Goal: Register for event/course

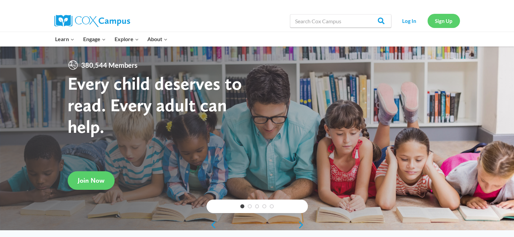
click at [436, 22] on link "Sign Up" at bounding box center [443, 21] width 32 height 14
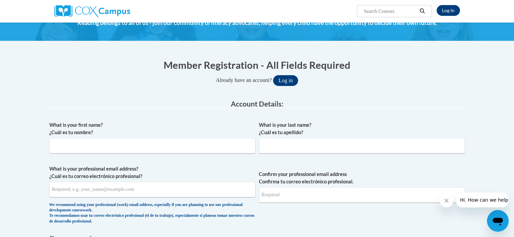
scroll to position [101, 0]
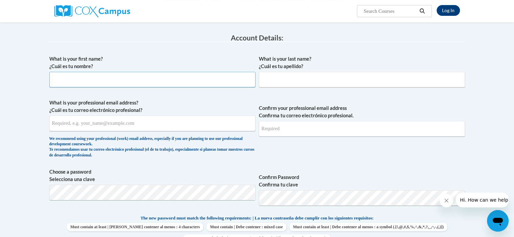
click at [140, 82] on input "What is your first name? ¿Cuál es tu nombre?" at bounding box center [152, 80] width 206 height 16
type input "Eushanda"
type input "Lawrence"
click at [68, 127] on input "What is your professional email address? ¿Cuál es tu correo electrónico profesi…" at bounding box center [152, 124] width 206 height 16
type input "yucas00@yahoo.com"
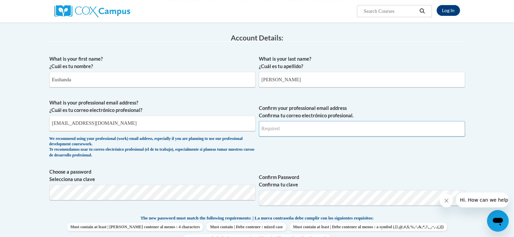
type input "yucas00@yahoo.com"
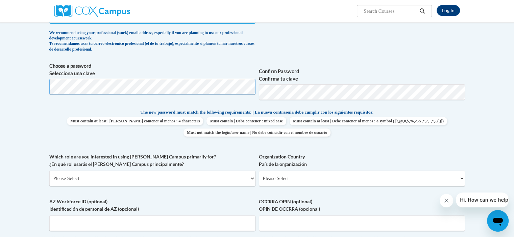
scroll to position [207, 0]
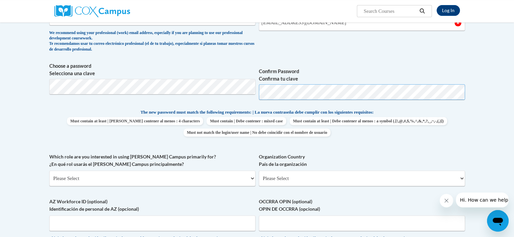
click at [173, 91] on span "Choose a password Selecciona una clave Confirm Password Confirma tu clave" at bounding box center [256, 83] width 415 height 43
click at [428, 109] on p "The new password must match the following requirements: | La nueva contraseña d…" at bounding box center [256, 113] width 415 height 8
click at [102, 180] on select "Please Select College/University | Colegio/Universidad Community/Nonprofit Part…" at bounding box center [152, 179] width 206 height 16
click at [49, 171] on select "Please Select College/University | Colegio/Universidad Community/Nonprofit Part…" at bounding box center [152, 179] width 206 height 16
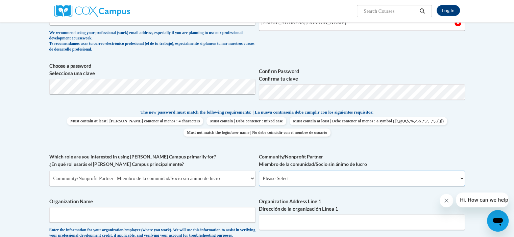
click at [297, 181] on select "Please Select Advocate | Defensor(a) Business/Private Company | Negocio o empre…" at bounding box center [362, 179] width 206 height 16
click at [106, 182] on select "Please Select College/University | Colegio/Universidad Community/Nonprofit Part…" at bounding box center [152, 179] width 206 height 16
select select "3271ce3a-a928-4b91-bcec-7d68f79f4f34"
click at [49, 171] on select "Please Select College/University | Colegio/Universidad Community/Nonprofit Part…" at bounding box center [152, 179] width 206 height 16
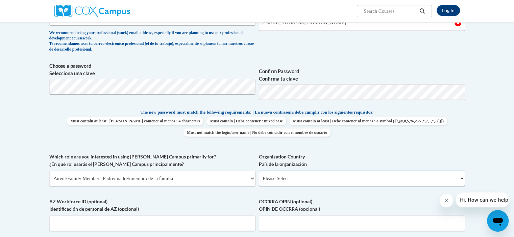
click at [307, 175] on select "Please Select United States | Estados Unidos Outside of the United States | Fue…" at bounding box center [362, 179] width 206 height 16
select select "ad49bcad-a171-4b2e-b99c-48b446064914"
click at [259, 171] on select "Please Select United States | Estados Unidos Outside of the United States | Fue…" at bounding box center [362, 179] width 206 height 16
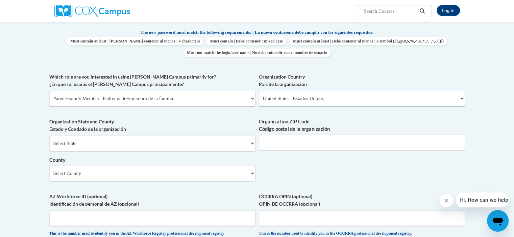
scroll to position [309, 0]
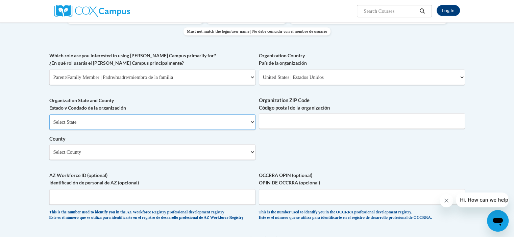
click at [172, 124] on select "Select State Alabama Alaska Arizona Arkansas California Colorado Connecticut De…" at bounding box center [152, 122] width 206 height 16
select select "Georgia"
click at [49, 114] on select "Select State Alabama Alaska Arizona Arkansas California Colorado Connecticut De…" at bounding box center [152, 122] width 206 height 16
click at [282, 122] on input "Organization ZIP Code Código postal de la organización" at bounding box center [362, 121] width 206 height 16
type input "31007-0000"
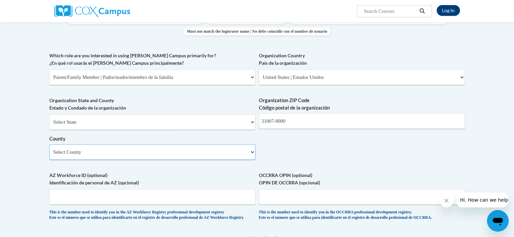
click at [139, 157] on select "Select County Appling Atkinson Bacon Baker Baldwin Banks Barrow Bartow Ben Hill…" at bounding box center [152, 153] width 206 height 16
select select "Houston"
click at [49, 145] on select "Select County Appling Atkinson Bacon Baker Baldwin Banks Barrow Bartow Ben Hill…" at bounding box center [152, 153] width 206 height 16
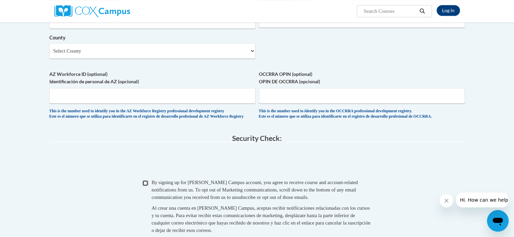
click at [147, 186] on input "Checkbox" at bounding box center [145, 183] width 6 height 6
checkbox input "true"
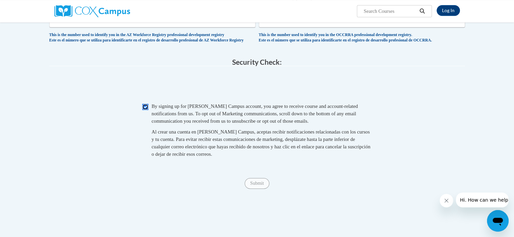
scroll to position [579, 0]
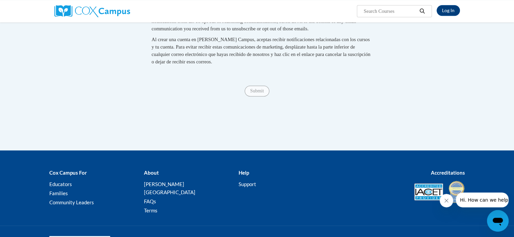
click at [253, 93] on span "Submit" at bounding box center [256, 90] width 24 height 5
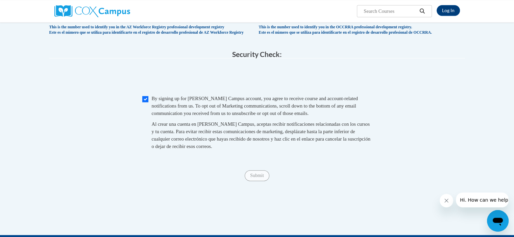
scroll to position [410, 0]
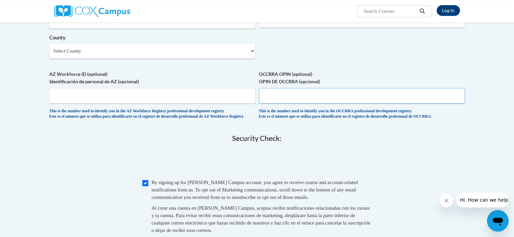
click at [332, 98] on input "OCCRRA OPIN (optional) OPIN DE OCCRRA (opcional)" at bounding box center [362, 96] width 206 height 16
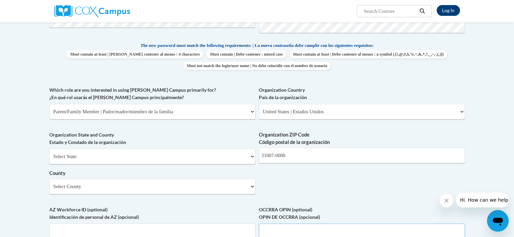
scroll to position [275, 0]
click at [187, 113] on select "Please Select College/University | Colegio/Universidad Community/Nonprofit Part…" at bounding box center [152, 111] width 206 height 16
select select "5a18ea06-2b54-4451-96f2-d152daf9eac5"
click at [49, 103] on select "Please Select College/University | Colegio/Universidad Community/Nonprofit Part…" at bounding box center [152, 111] width 206 height 16
select select "null"
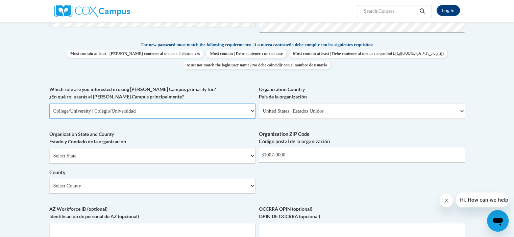
select select "null"
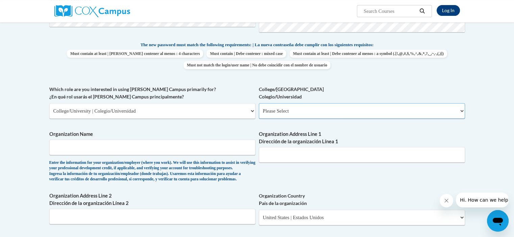
click at [330, 113] on select "Please Select College/University Staff | Empleado universitario College/Univers…" at bounding box center [362, 111] width 206 height 16
select select "ea630b4e-9ed6-4ac8-9075-ee79d5973747"
click at [259, 103] on select "Please Select College/University Staff | Empleado universitario College/Univers…" at bounding box center [362, 111] width 206 height 16
click at [126, 143] on input "Organization Name" at bounding box center [152, 148] width 206 height 16
type input "Cherished Children"
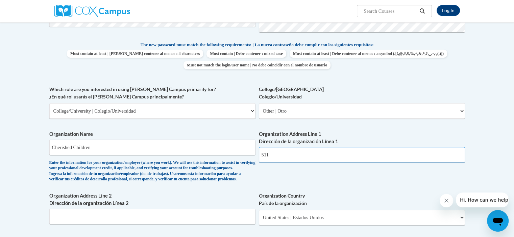
type input "511 Myrtle street"
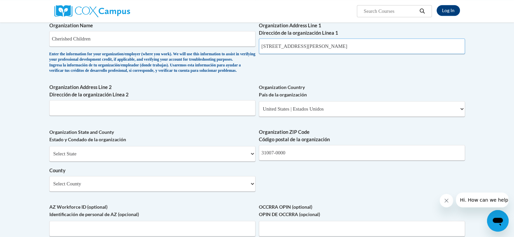
scroll to position [410, 0]
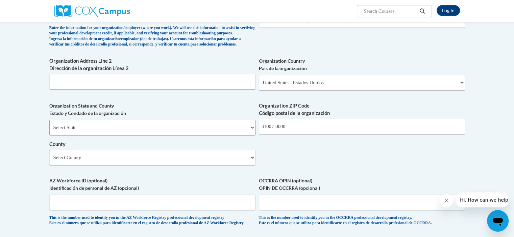
click at [127, 135] on select "Select State Alabama Alaska Arizona Arkansas California Colorado Connecticut De…" at bounding box center [152, 128] width 206 height 16
select select "Georgia"
click at [49, 131] on select "Select State Alabama Alaska Arizona Arkansas California Colorado Connecticut De…" at bounding box center [152, 128] width 206 height 16
click at [290, 134] on input "31007-0000" at bounding box center [362, 127] width 206 height 16
drag, startPoint x: 290, startPoint y: 137, endPoint x: 169, endPoint y: 129, distance: 121.5
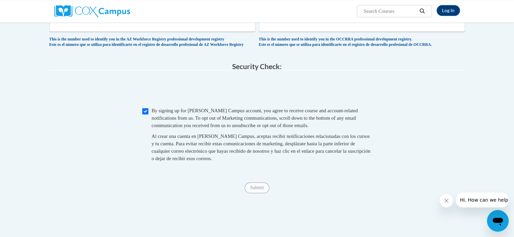
scroll to position [680, 0]
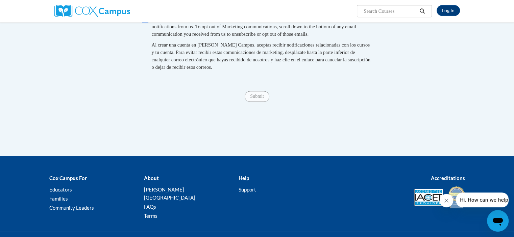
type input "31093"
drag, startPoint x: 265, startPoint y: 110, endPoint x: 284, endPoint y: 102, distance: 20.9
click at [265, 99] on span "Submit" at bounding box center [256, 95] width 24 height 5
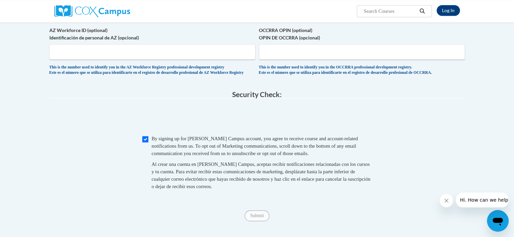
scroll to position [545, 0]
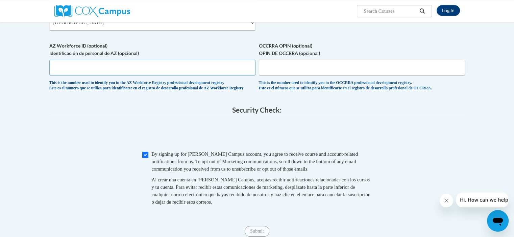
click at [148, 75] on input "AZ Workforce ID (optional) Identificación de personal de AZ (opcional)" at bounding box center [152, 68] width 206 height 16
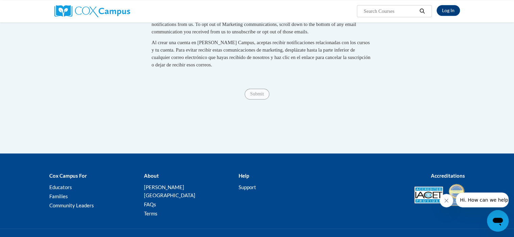
scroll to position [714, 0]
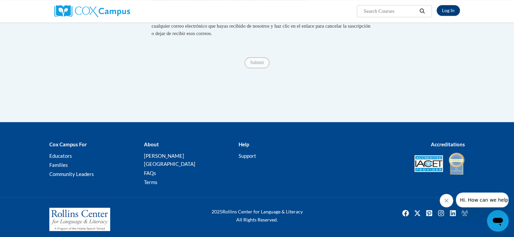
click at [245, 65] on span "Submit" at bounding box center [256, 61] width 24 height 5
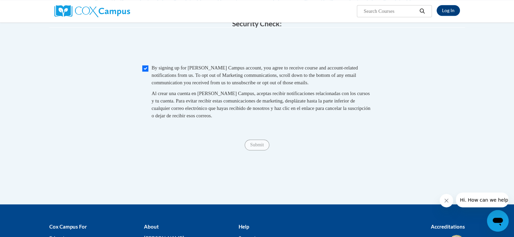
scroll to position [726, 0]
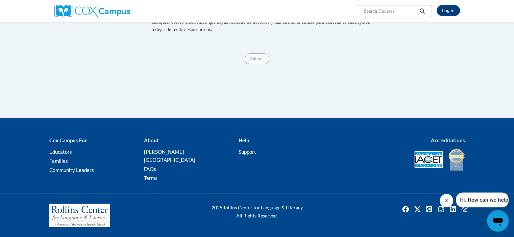
drag, startPoint x: 257, startPoint y: 70, endPoint x: 298, endPoint y: 82, distance: 42.6
click at [257, 64] on div "Submit Submit" at bounding box center [256, 58] width 415 height 11
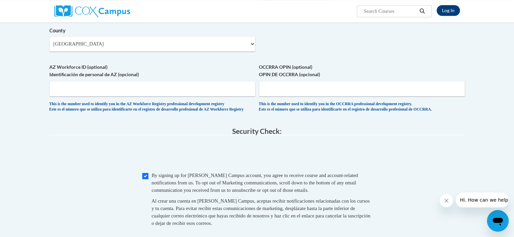
scroll to position [422, 0]
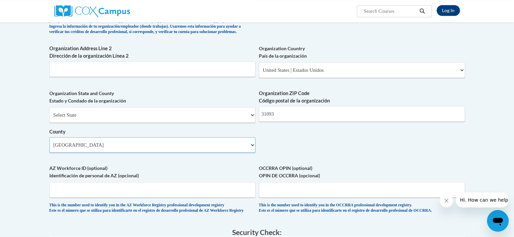
click at [141, 149] on select "Select County Appling Atkinson Bacon Baker Baldwin Banks Barrow Bartow Ben Hill…" at bounding box center [152, 145] width 206 height 16
click at [70, 153] on select "Select County Appling Atkinson Bacon Baker Baldwin Banks Barrow Bartow Ben Hill…" at bounding box center [152, 145] width 206 height 16
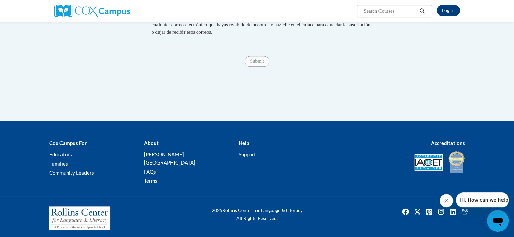
scroll to position [726, 0]
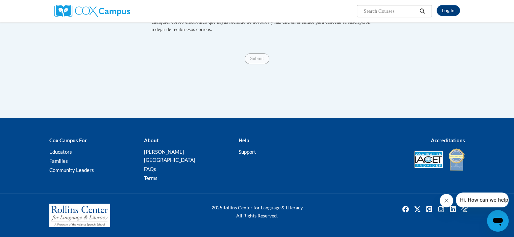
click at [260, 61] on span "Submit" at bounding box center [256, 57] width 24 height 5
click at [446, 9] on link "Log In" at bounding box center [447, 10] width 23 height 11
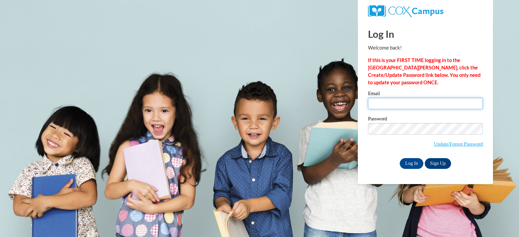
click at [383, 106] on input "Email" at bounding box center [425, 103] width 115 height 11
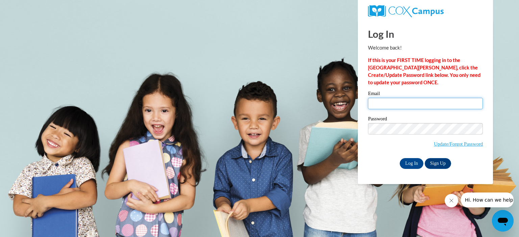
click at [404, 104] on input "Email" at bounding box center [425, 103] width 115 height 11
click at [440, 165] on link "Sign Up" at bounding box center [437, 163] width 26 height 11
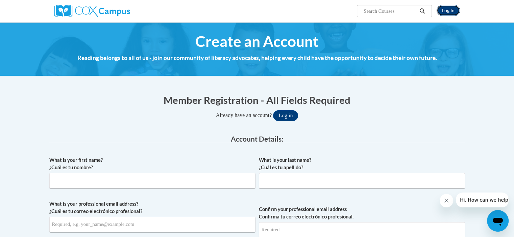
click at [452, 13] on link "Log In" at bounding box center [447, 10] width 23 height 11
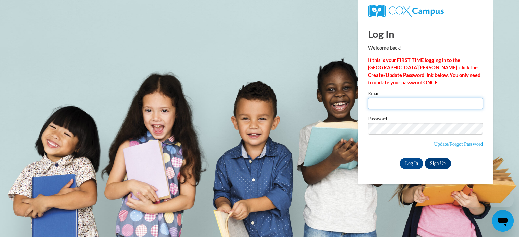
click at [389, 105] on input "Email" at bounding box center [425, 103] width 115 height 11
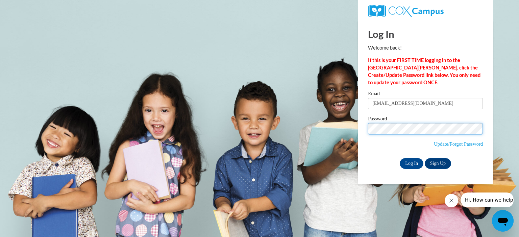
click at [374, 144] on span "Update/Forgot Password" at bounding box center [425, 137] width 115 height 28
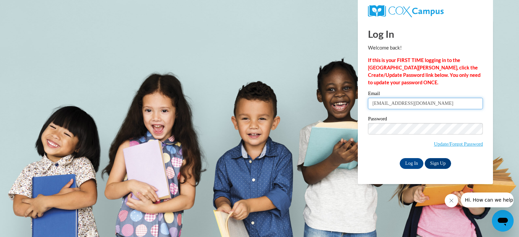
drag, startPoint x: 421, startPoint y: 102, endPoint x: 208, endPoint y: 108, distance: 213.8
click at [211, 105] on body "Log In Welcome back! If this is your FIRST TIME logging in to the NEW Cox Campu…" at bounding box center [259, 118] width 519 height 237
type input "Y"
type input "[EMAIL_ADDRESS][DOMAIN_NAME]"
click at [382, 151] on div "Password Update/Forgot Password" at bounding box center [425, 137] width 115 height 40
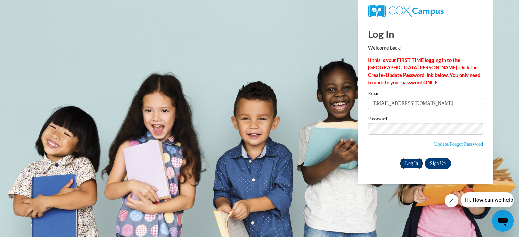
click at [411, 164] on input "Log In" at bounding box center [411, 163] width 24 height 11
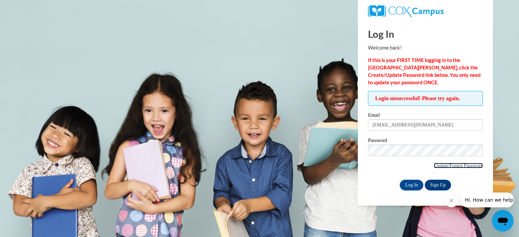
click at [445, 167] on link "Update/Forgot Password" at bounding box center [458, 165] width 49 height 5
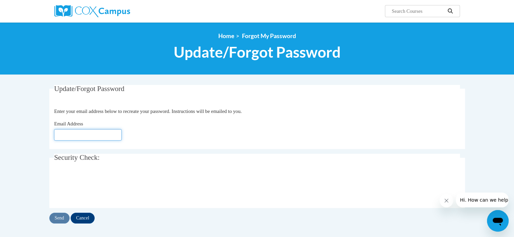
click at [100, 131] on input "Email Address" at bounding box center [88, 134] width 68 height 11
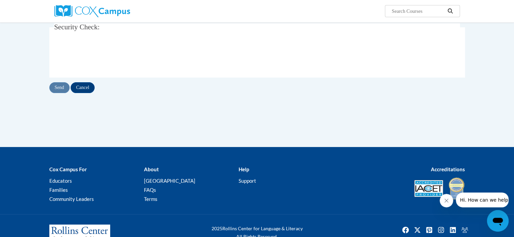
scroll to position [151, 0]
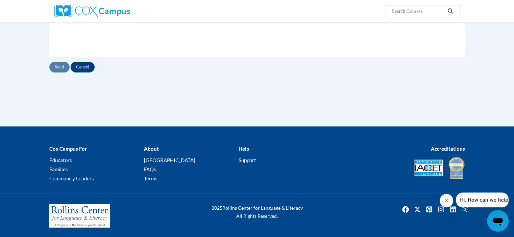
type input "[EMAIL_ADDRESS][DOMAIN_NAME]"
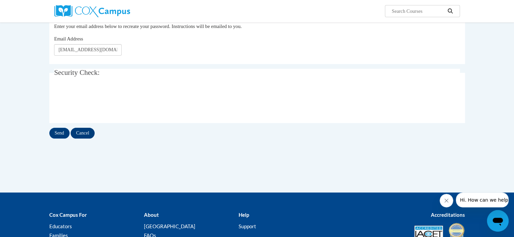
scroll to position [84, 0]
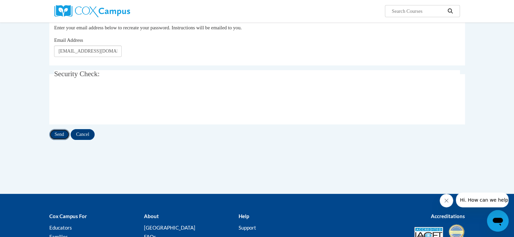
click at [59, 138] on input "Send" at bounding box center [59, 134] width 20 height 11
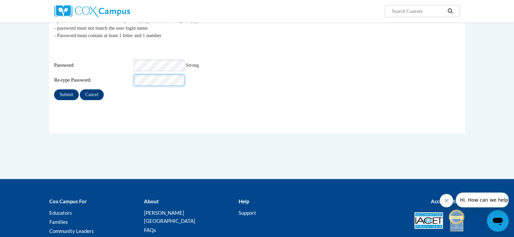
scroll to position [101, 0]
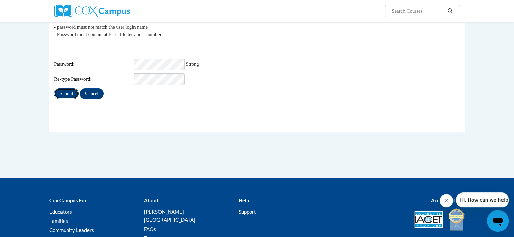
click at [71, 90] on input "Submit" at bounding box center [66, 93] width 24 height 11
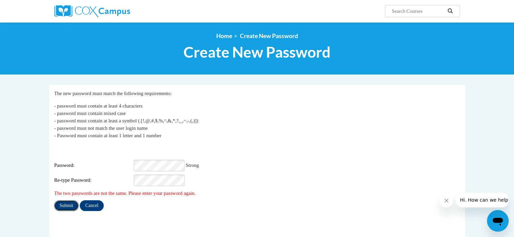
click at [62, 201] on input "Submit" at bounding box center [66, 206] width 24 height 11
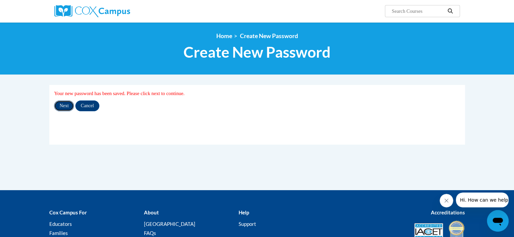
click at [65, 106] on input "Next" at bounding box center [64, 106] width 20 height 11
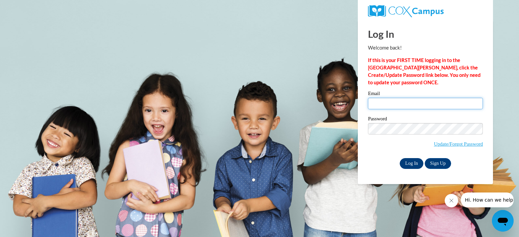
type input "[EMAIL_ADDRESS][DOMAIN_NAME]"
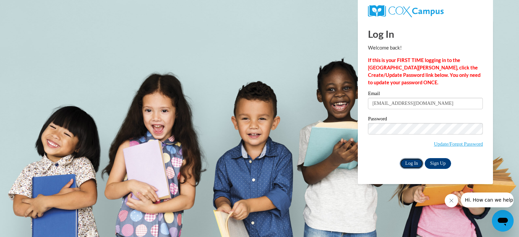
click at [409, 162] on input "Log In" at bounding box center [411, 163] width 24 height 11
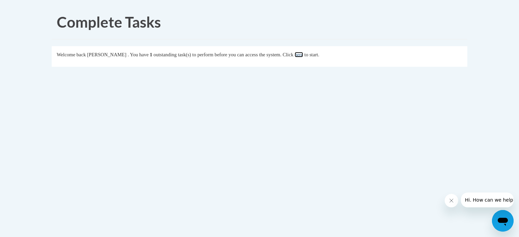
click at [303, 55] on link "here" at bounding box center [298, 54] width 8 height 5
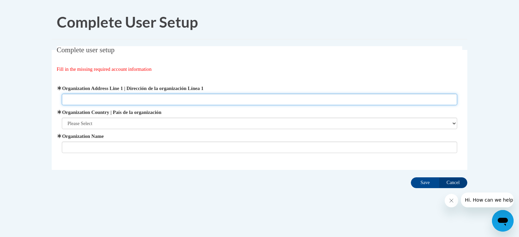
click at [133, 100] on input "Organization Address Line 1 | Dirección de la organización Línea 1" at bounding box center [259, 99] width 395 height 11
type input "511 Myrtle street"
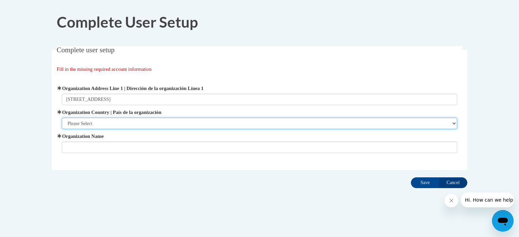
click at [110, 120] on select "Please Select United States | Estados Unidos Outside of the United States | Fue…" at bounding box center [259, 123] width 395 height 11
select select "ad49bcad-a171-4b2e-b99c-48b446064914"
click at [62, 118] on select "Please Select United States | Estados Unidos Outside of the United States | Fue…" at bounding box center [259, 123] width 395 height 11
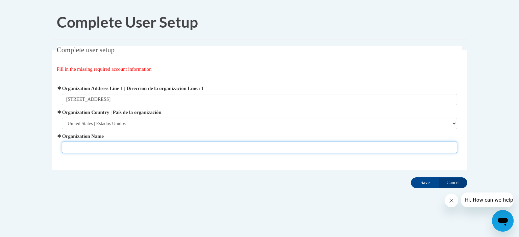
click at [99, 150] on input "Organization Name" at bounding box center [259, 147] width 395 height 11
type input "Cherished Children"
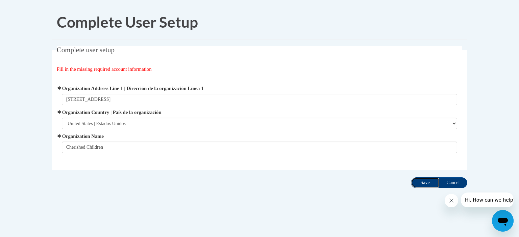
click at [418, 188] on input "Save" at bounding box center [425, 183] width 28 height 11
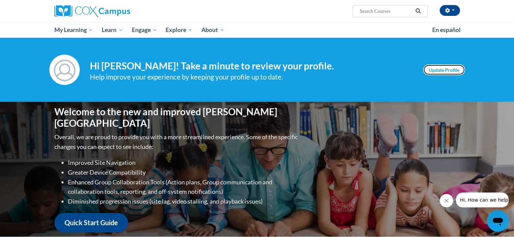
click at [440, 70] on link "Update Profile" at bounding box center [444, 69] width 42 height 11
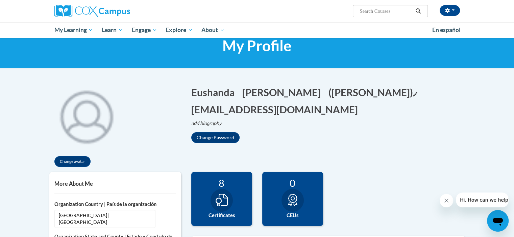
scroll to position [34, 0]
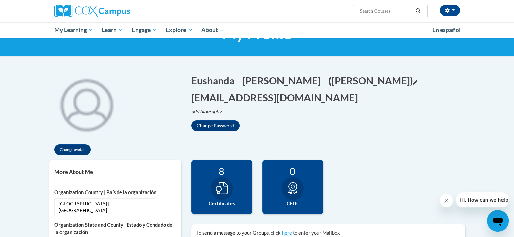
click at [388, 82] on button "(Eushanda Hamilton) Edit" at bounding box center [372, 81] width 89 height 14
click at [346, 82] on input "[PERSON_NAME]" at bounding box center [362, 79] width 69 height 11
drag, startPoint x: 346, startPoint y: 81, endPoint x: 325, endPoint y: 78, distance: 21.2
click at [328, 78] on input "[PERSON_NAME]" at bounding box center [362, 79] width 69 height 11
type input "Eushanda Lawrence"
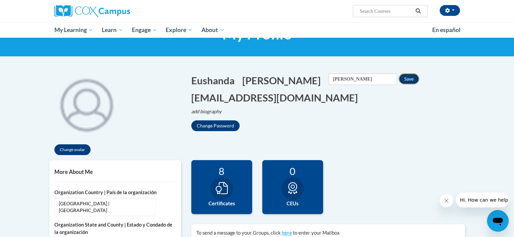
click at [398, 74] on button "Save" at bounding box center [408, 79] width 20 height 11
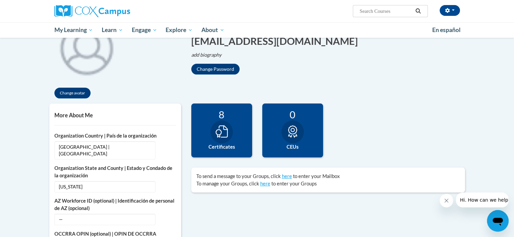
scroll to position [101, 0]
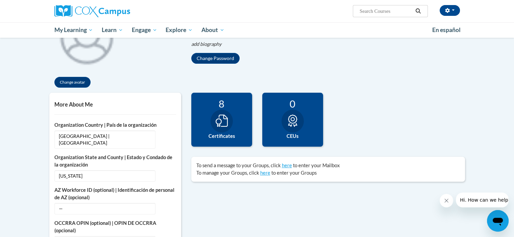
click at [227, 116] on icon at bounding box center [221, 121] width 12 height 12
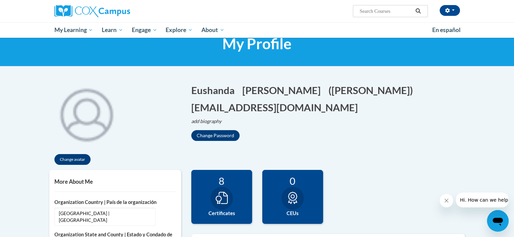
scroll to position [0, 0]
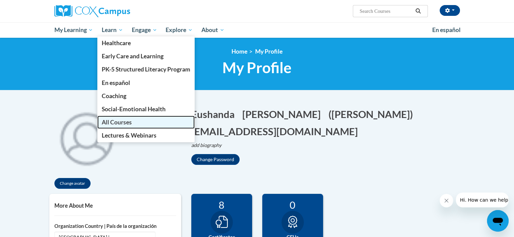
click at [118, 125] on span "All Courses" at bounding box center [117, 122] width 30 height 7
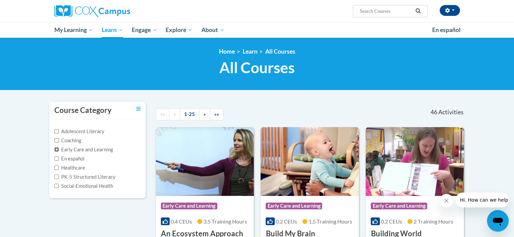
click at [56, 150] on input "Early Care and Learning" at bounding box center [56, 150] width 4 height 4
checkbox input "true"
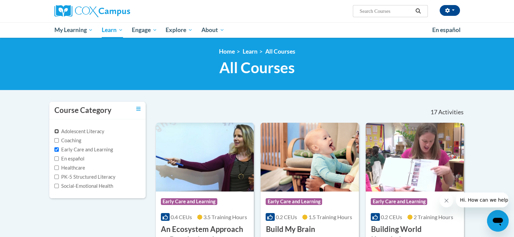
click at [55, 132] on input "Adolescent Literacy" at bounding box center [56, 131] width 4 height 4
checkbox input "true"
click at [55, 178] on input "PK-5 Structured Literacy" at bounding box center [56, 177] width 4 height 4
checkbox input "true"
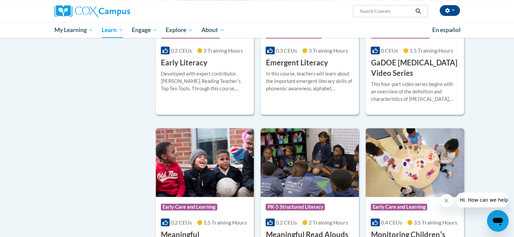
scroll to position [540, 0]
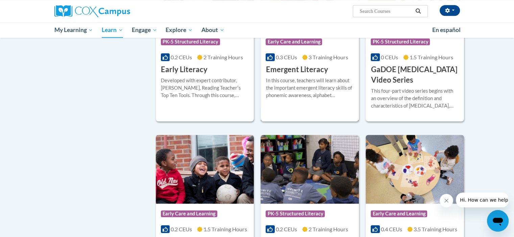
click at [303, 74] on div "Course Category: Early Care and Learning 0.3 CEUs 3 Training Hours COURSE Emerg…" at bounding box center [309, 53] width 98 height 43
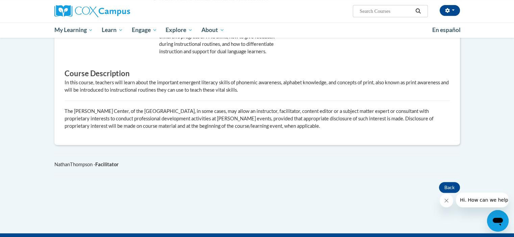
scroll to position [304, 0]
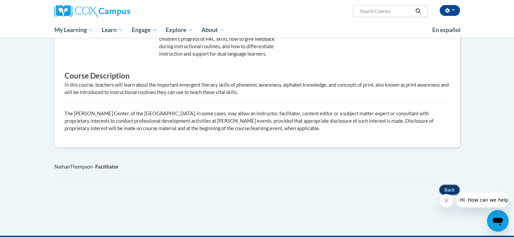
click at [448, 185] on button "Back" at bounding box center [449, 190] width 21 height 11
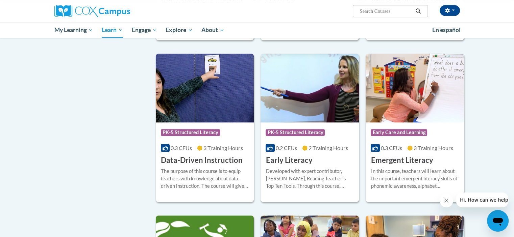
scroll to position [628, 0]
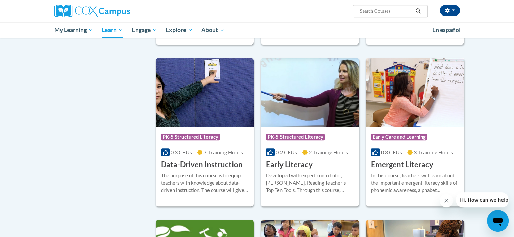
click at [414, 170] on h3 "Emergent Literacy" at bounding box center [401, 165] width 62 height 10
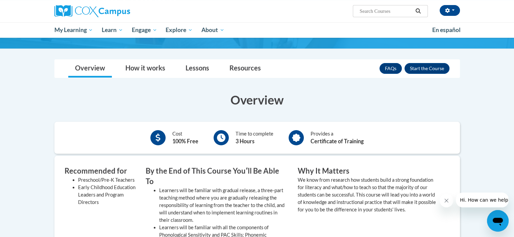
scroll to position [68, 0]
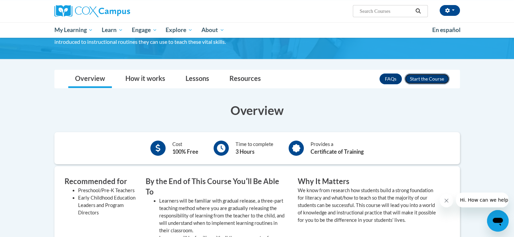
click at [425, 81] on button "Enroll" at bounding box center [426, 79] width 45 height 11
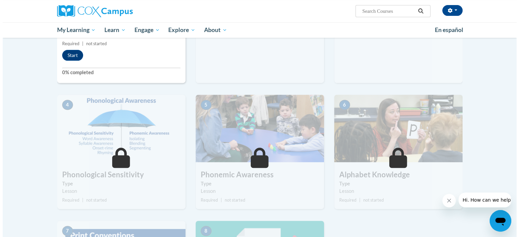
scroll to position [135, 0]
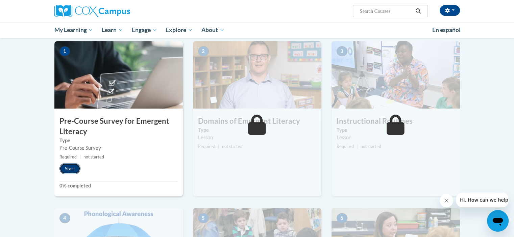
click at [67, 168] on button "Start" at bounding box center [69, 168] width 21 height 11
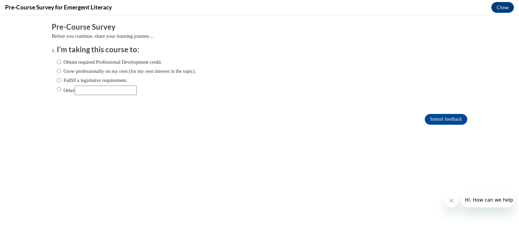
scroll to position [0, 0]
click at [57, 62] on input "Obtain required Professional Development credit." at bounding box center [59, 61] width 4 height 7
radio input "true"
click at [57, 73] on input "Grow professionally on my own (for my own interest in the topic)." at bounding box center [59, 71] width 4 height 7
radio input "true"
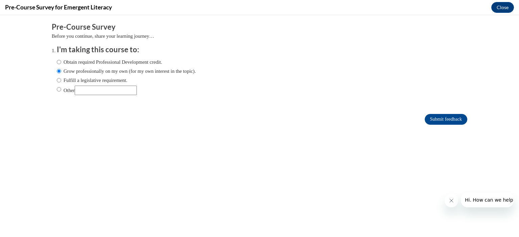
click at [57, 64] on label "Obtain required Professional Development credit." at bounding box center [109, 61] width 105 height 7
click at [57, 64] on input "Obtain required Professional Development credit." at bounding box center [59, 61] width 4 height 7
radio input "true"
click at [458, 117] on input "Submit feedback" at bounding box center [445, 119] width 43 height 11
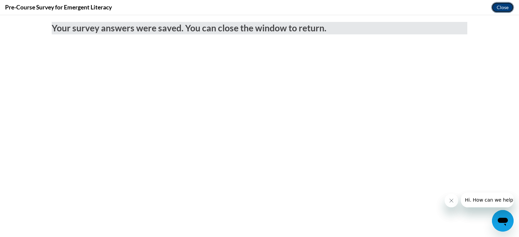
click at [500, 10] on button "Close" at bounding box center [502, 7] width 23 height 11
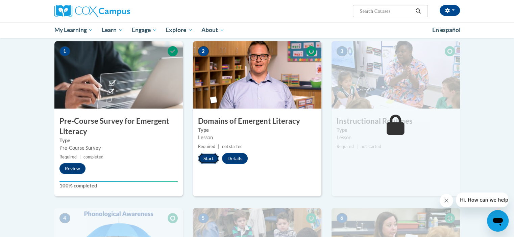
click at [211, 158] on button "Start" at bounding box center [208, 158] width 21 height 11
